Goal: Task Accomplishment & Management: Manage account settings

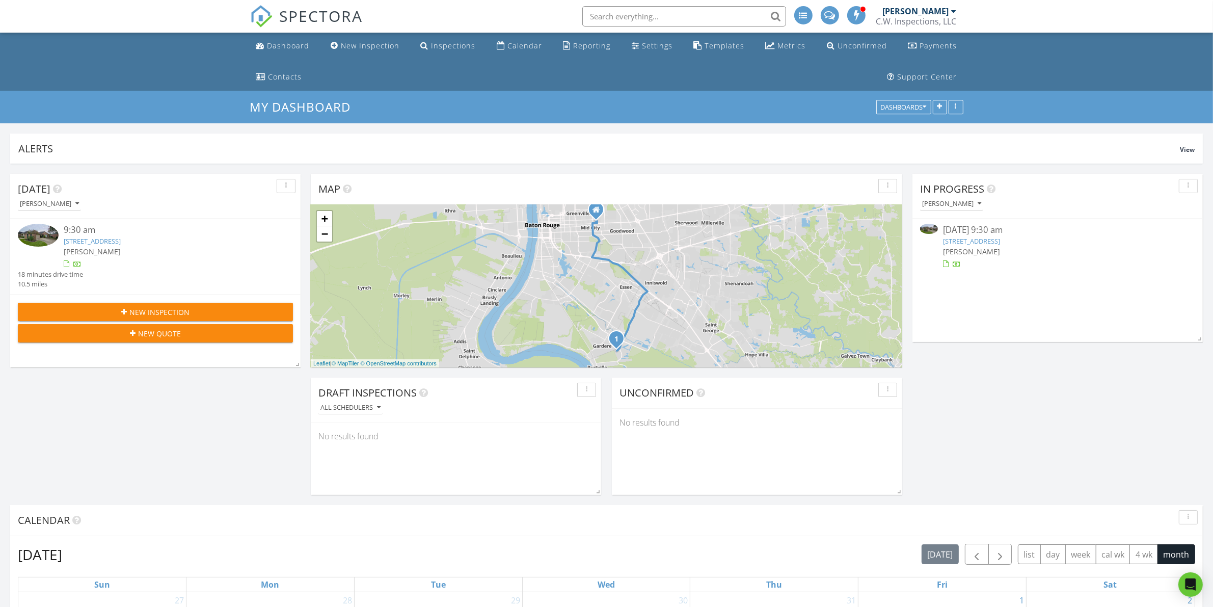
click at [1033, 266] on div at bounding box center [1057, 264] width 229 height 10
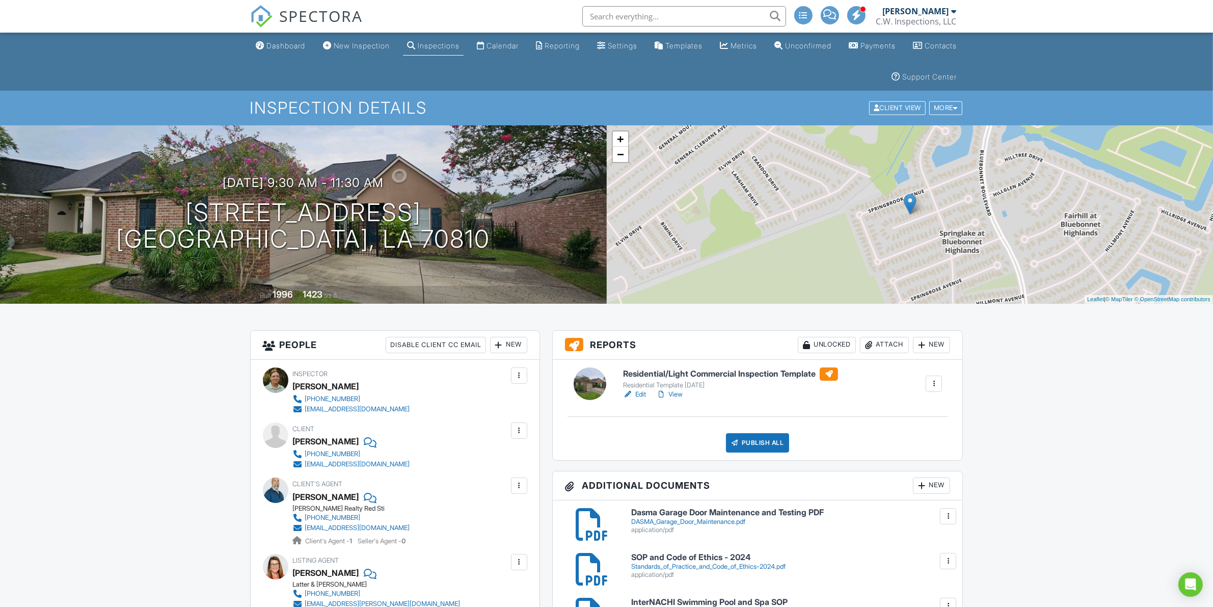
click at [643, 396] on link "Edit" at bounding box center [634, 394] width 23 height 10
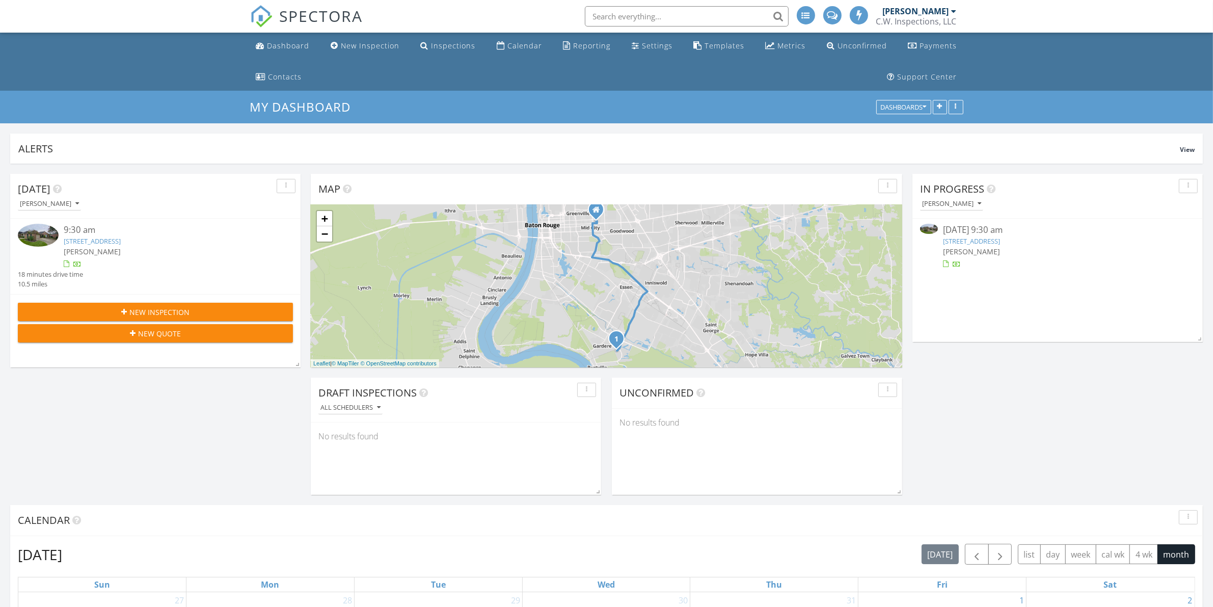
scroll to position [5, 5]
click at [1078, 258] on div "08/27/25 9:30 am 10321 W Springwind Ct , Baton Rouge, LA 70810 Clayton Weeks" at bounding box center [1057, 246] width 229 height 45
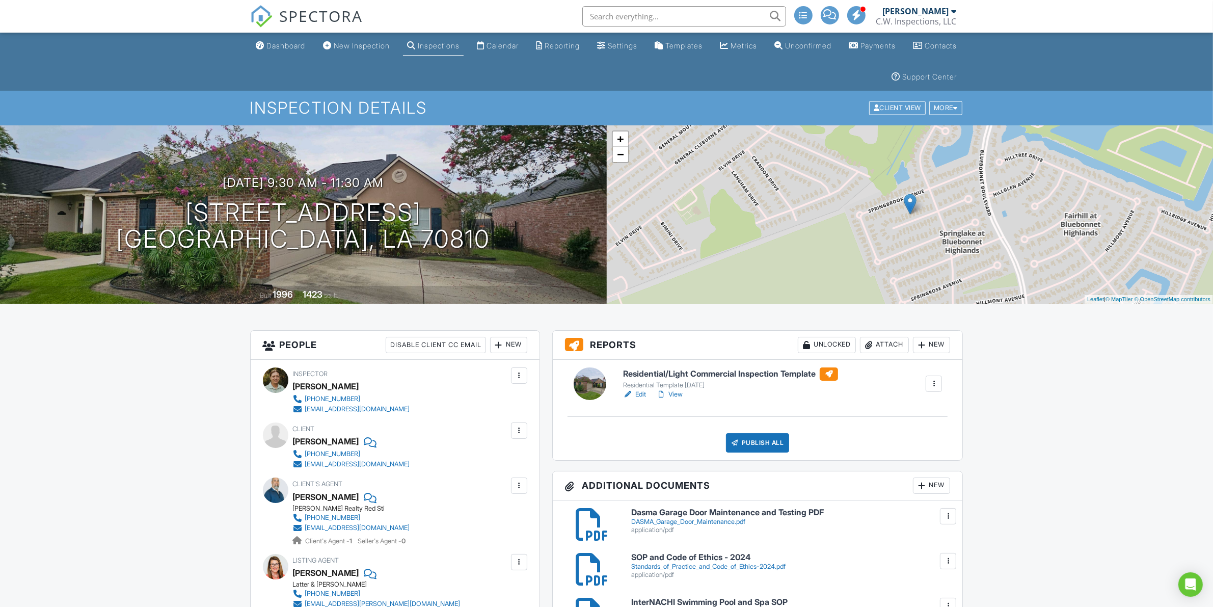
click at [641, 393] on link "Edit" at bounding box center [634, 394] width 23 height 10
